Goal: Task Accomplishment & Management: Use online tool/utility

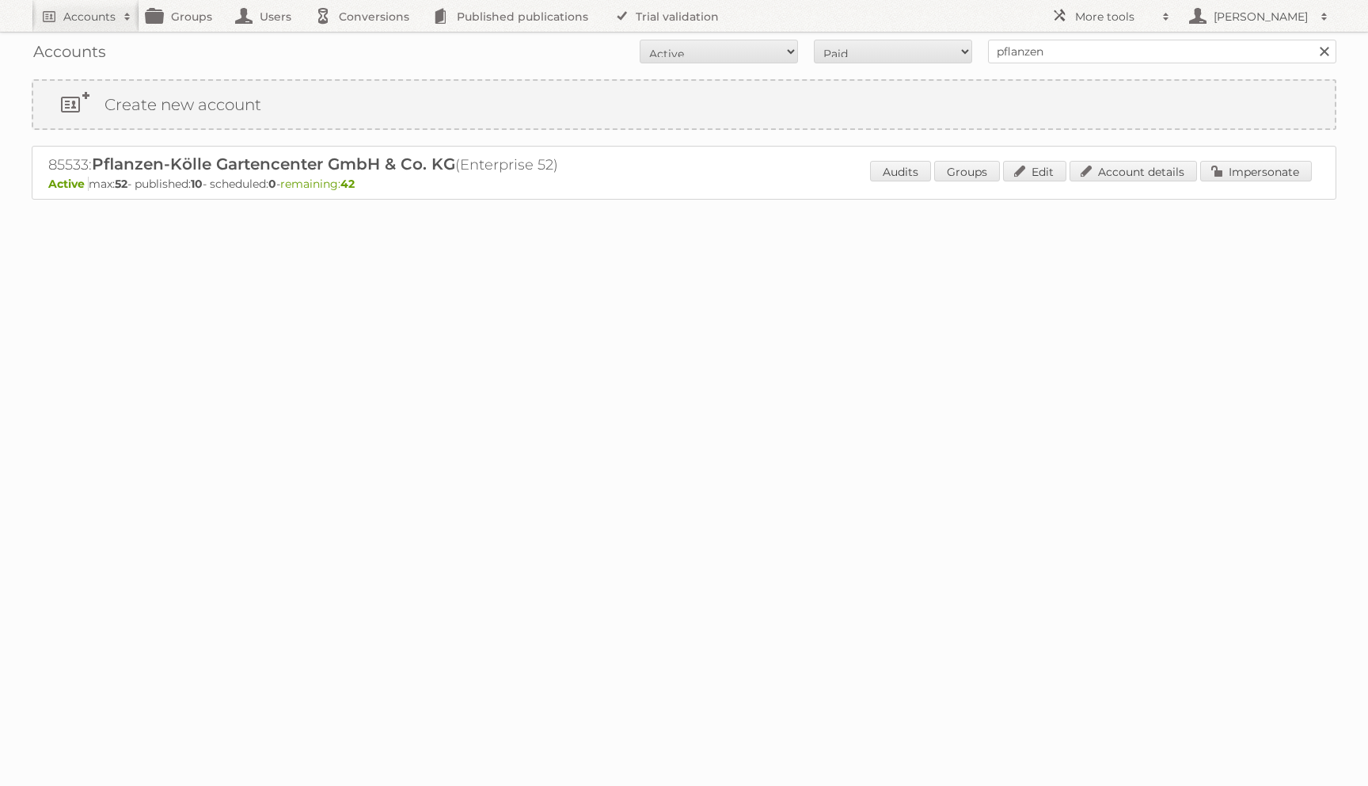
click at [1225, 184] on div "Audits Groups Edit Account details Impersonate" at bounding box center [1091, 173] width 442 height 24
click at [1221, 163] on link "Impersonate" at bounding box center [1256, 171] width 112 height 21
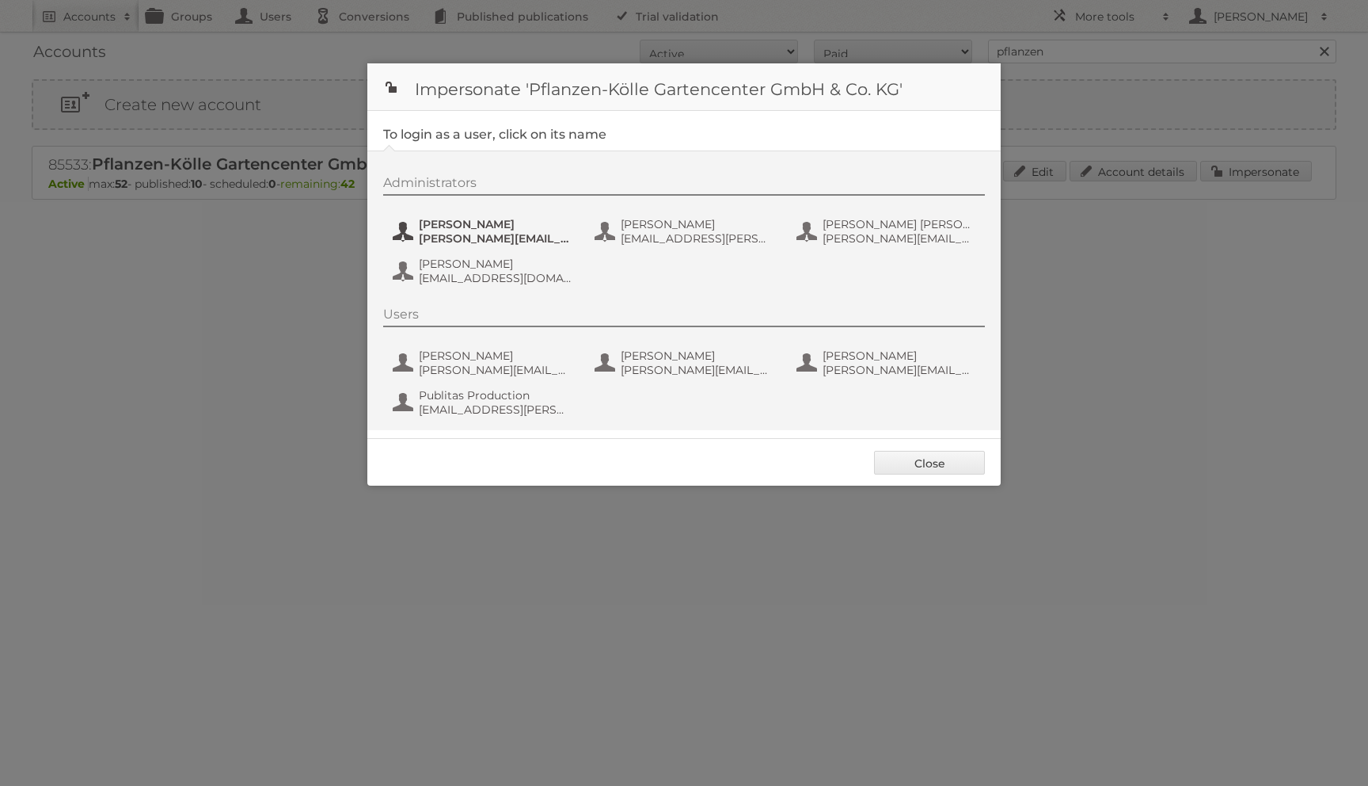
click at [421, 238] on span "ines.heberle@pflanzen-koelle.de" at bounding box center [496, 238] width 154 height 14
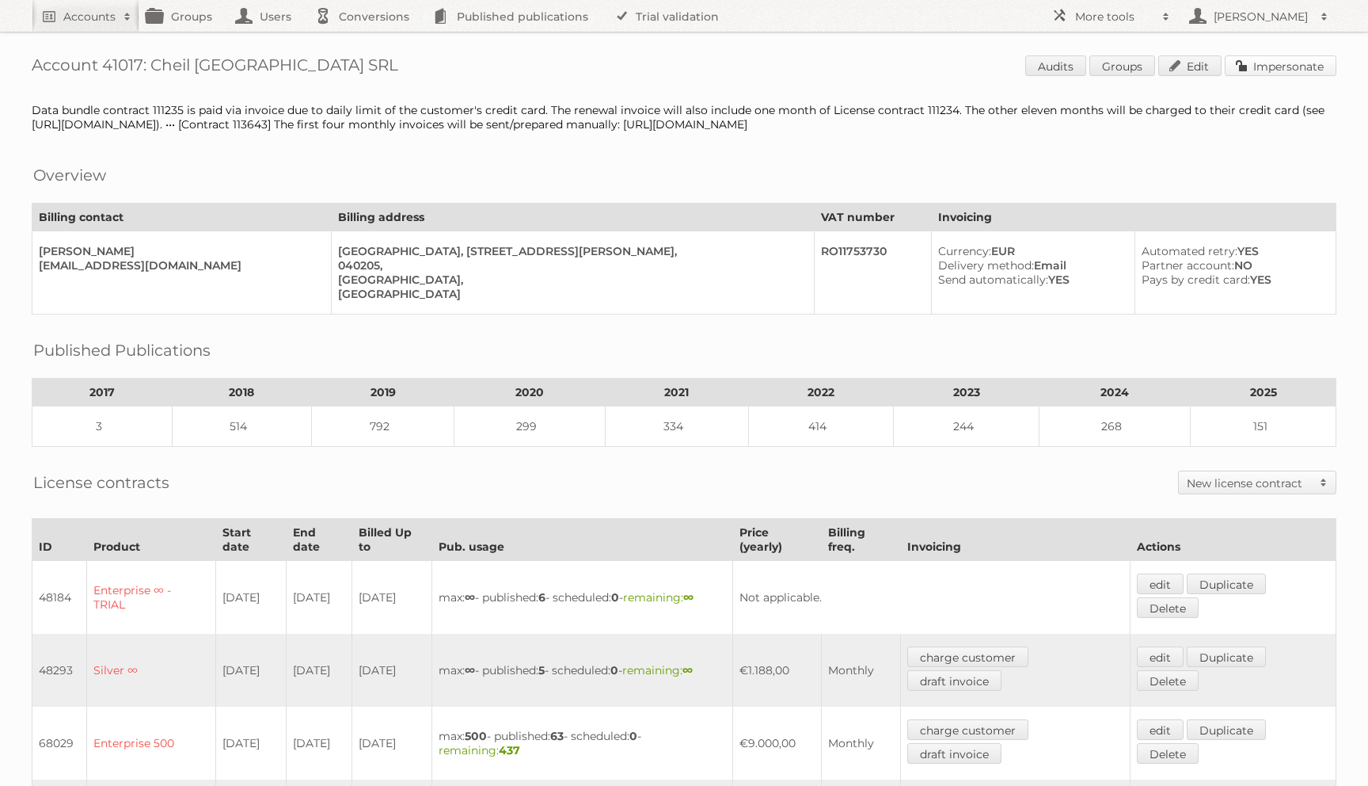
click at [1312, 73] on link "Impersonate" at bounding box center [1281, 65] width 112 height 21
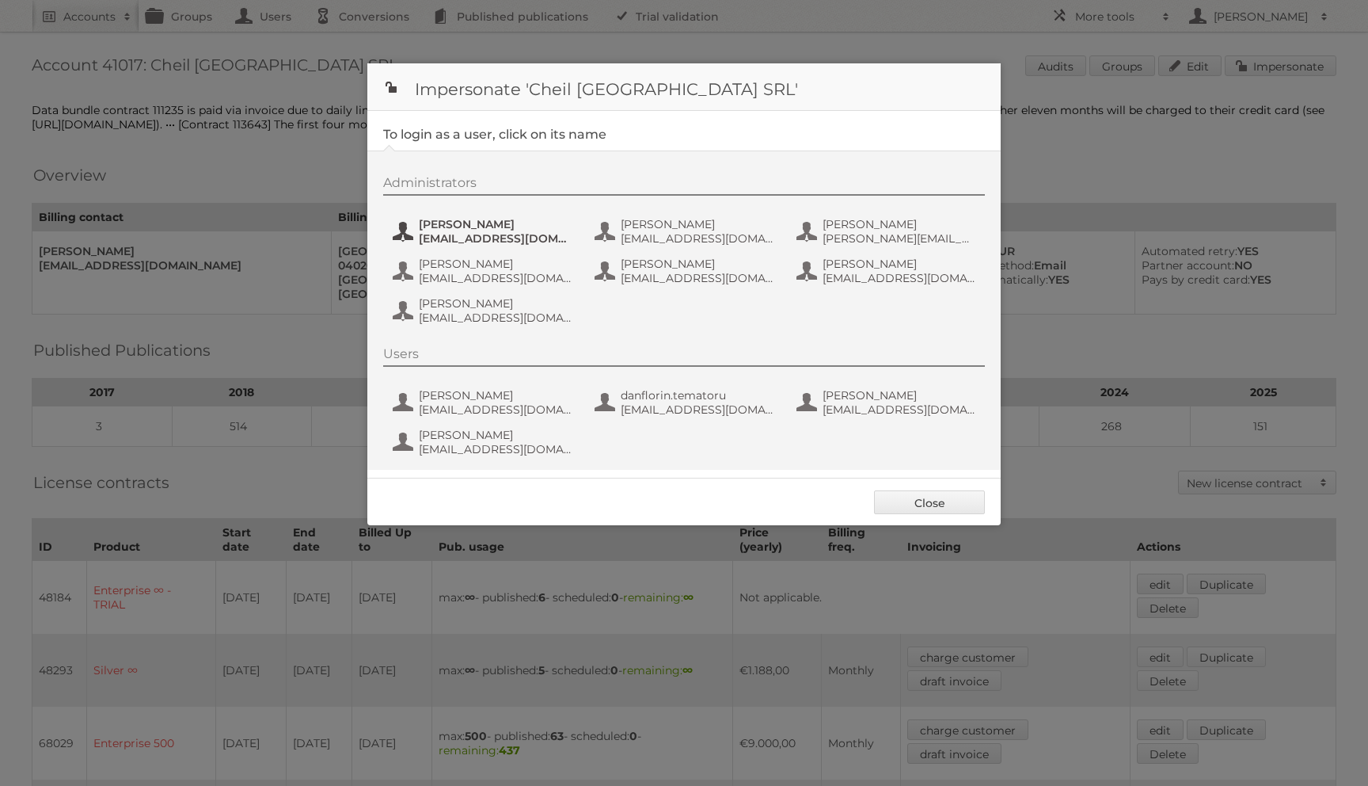
click at [462, 216] on button "[PERSON_NAME] [PERSON_NAME][EMAIL_ADDRESS][DOMAIN_NAME]" at bounding box center [484, 231] width 186 height 32
